Goal: Task Accomplishment & Management: Use online tool/utility

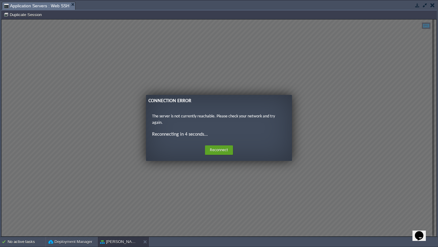
scroll to position [1, 59]
click at [435, 3] on button "button" at bounding box center [433, 4] width 4 height 5
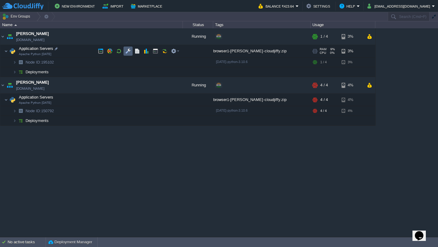
click at [127, 52] on button "button" at bounding box center [127, 50] width 5 height 5
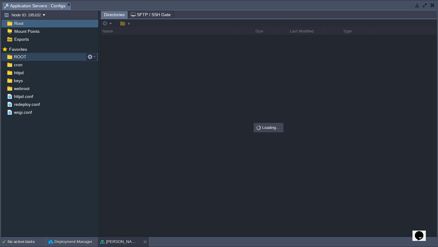
click at [33, 60] on div "ROOT" at bounding box center [50, 57] width 97 height 8
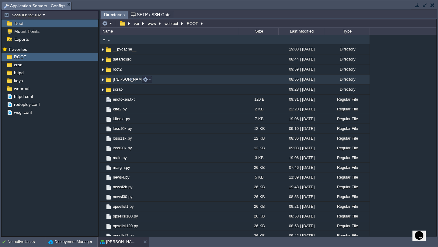
click at [103, 80] on img at bounding box center [102, 79] width 5 height 9
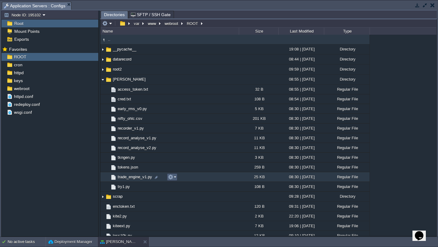
click at [174, 178] on em at bounding box center [172, 176] width 8 height 5
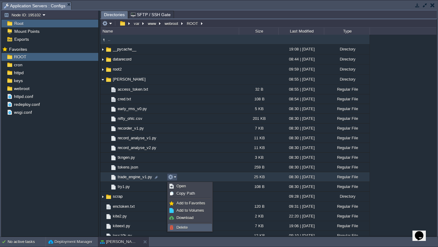
click at [189, 227] on link "Delete" at bounding box center [190, 227] width 44 height 7
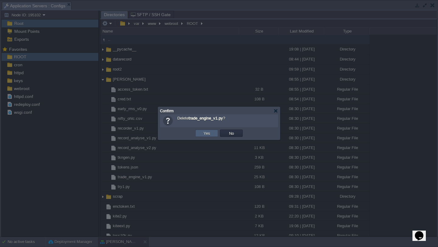
click at [210, 132] on button "Yes" at bounding box center [207, 133] width 10 height 5
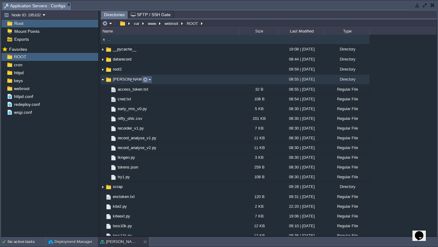
click at [146, 82] on button "button" at bounding box center [145, 79] width 5 height 5
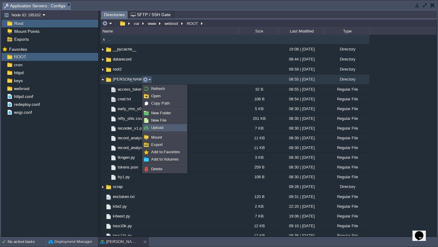
click at [165, 127] on link "Upload" at bounding box center [165, 128] width 44 height 7
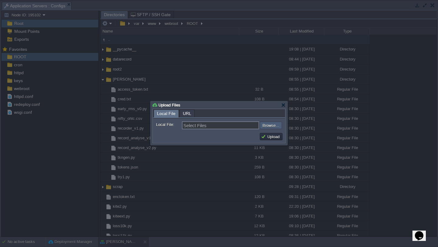
click at [276, 123] on input "file" at bounding box center [243, 125] width 77 height 7
type input "C:\fakepath\trade_engine_v1.py"
type input "trade_engine_v1.py"
click at [272, 139] on button "Upload" at bounding box center [271, 136] width 20 height 5
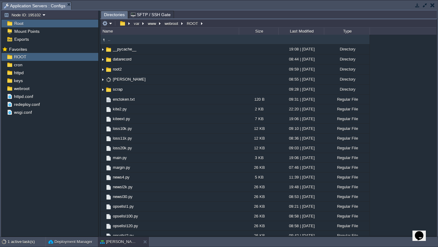
click at [423, 6] on button "button" at bounding box center [425, 4] width 5 height 5
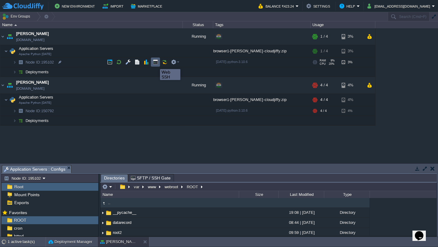
click at [156, 64] on button "button" at bounding box center [155, 61] width 5 height 5
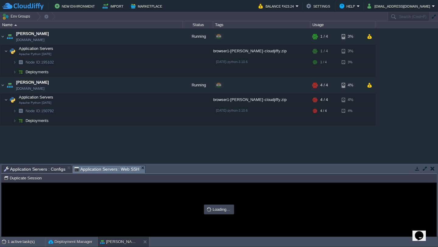
scroll to position [0, 0]
type input "#000000"
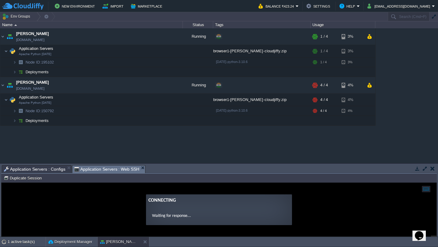
click at [425, 171] on button "button" at bounding box center [425, 168] width 5 height 5
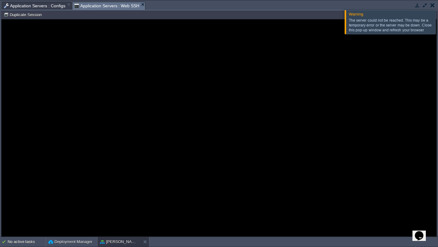
click at [433, 7] on button "button" at bounding box center [433, 4] width 4 height 5
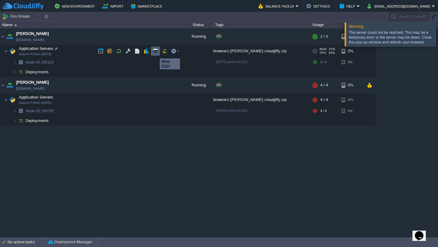
click at [155, 53] on button "button" at bounding box center [155, 50] width 5 height 5
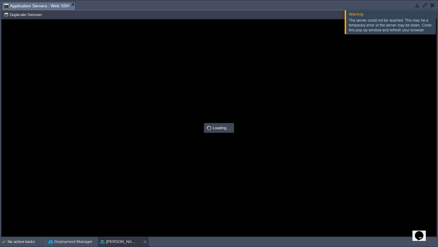
type input "#000000"
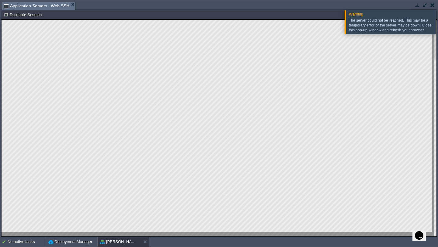
click at [431, 6] on button "button" at bounding box center [433, 4] width 4 height 5
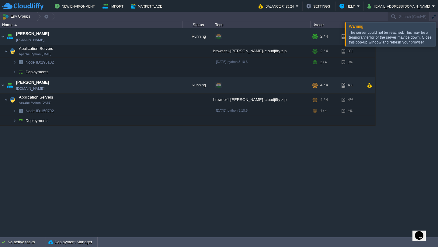
click at [438, 37] on div at bounding box center [446, 34] width 0 height 24
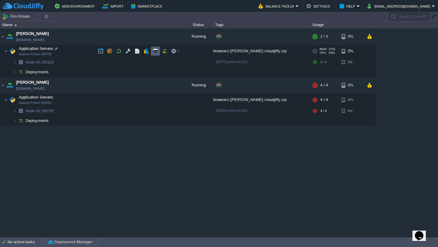
click at [155, 49] on button "button" at bounding box center [155, 50] width 5 height 5
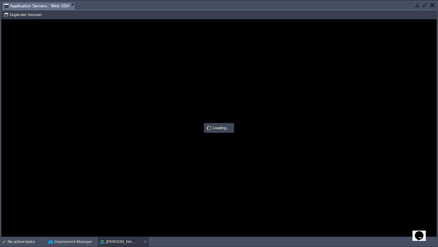
type input "#000000"
